Goal: Information Seeking & Learning: Learn about a topic

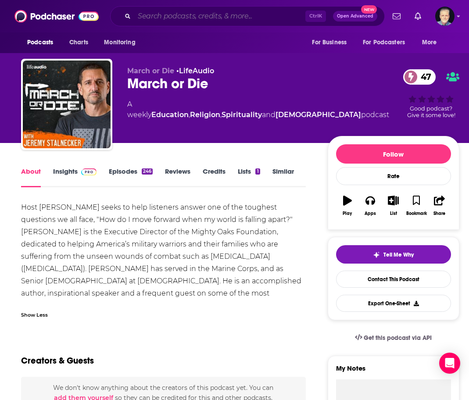
click at [169, 12] on input "Search podcasts, credits, & more..." at bounding box center [219, 16] width 171 height 14
paste input "Truth Unveiled"
type input "Truth Unveiled"
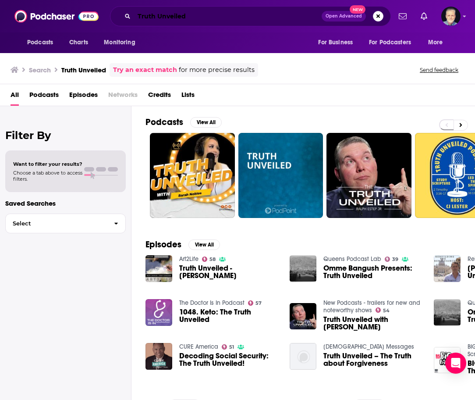
click at [234, 14] on input "Truth Unveiled" at bounding box center [228, 16] width 188 height 14
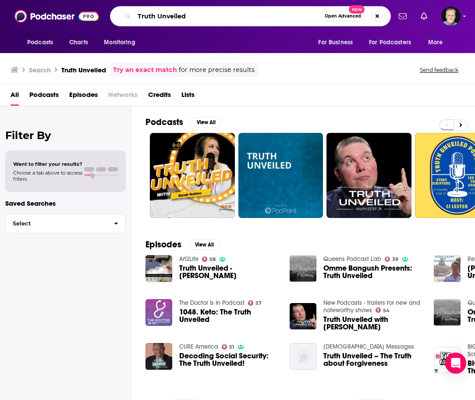
click at [234, 14] on input "Truth Unveiled" at bounding box center [227, 16] width 187 height 14
paste input "[DEMOGRAPHIC_DATA] Hears Her Podcast"
type input "[DEMOGRAPHIC_DATA] Hears Her Podcast"
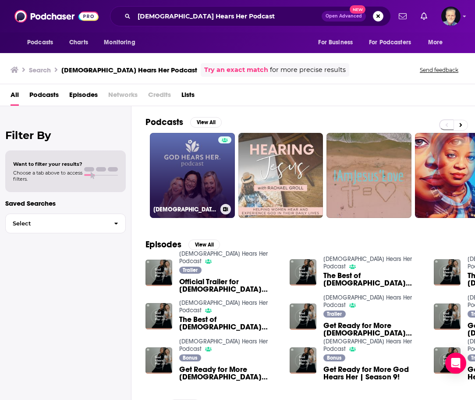
click at [210, 166] on link "[DEMOGRAPHIC_DATA] Hears Her Podcast" at bounding box center [192, 175] width 85 height 85
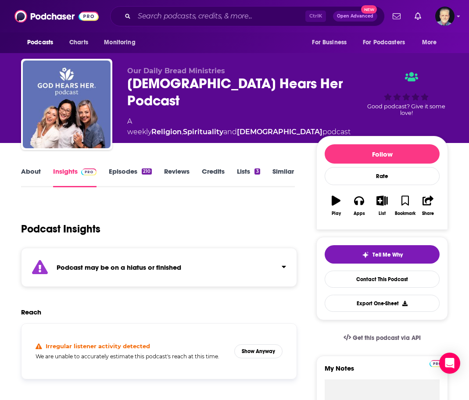
click at [28, 171] on link "About" at bounding box center [31, 177] width 20 height 20
